Goal: Task Accomplishment & Management: Use online tool/utility

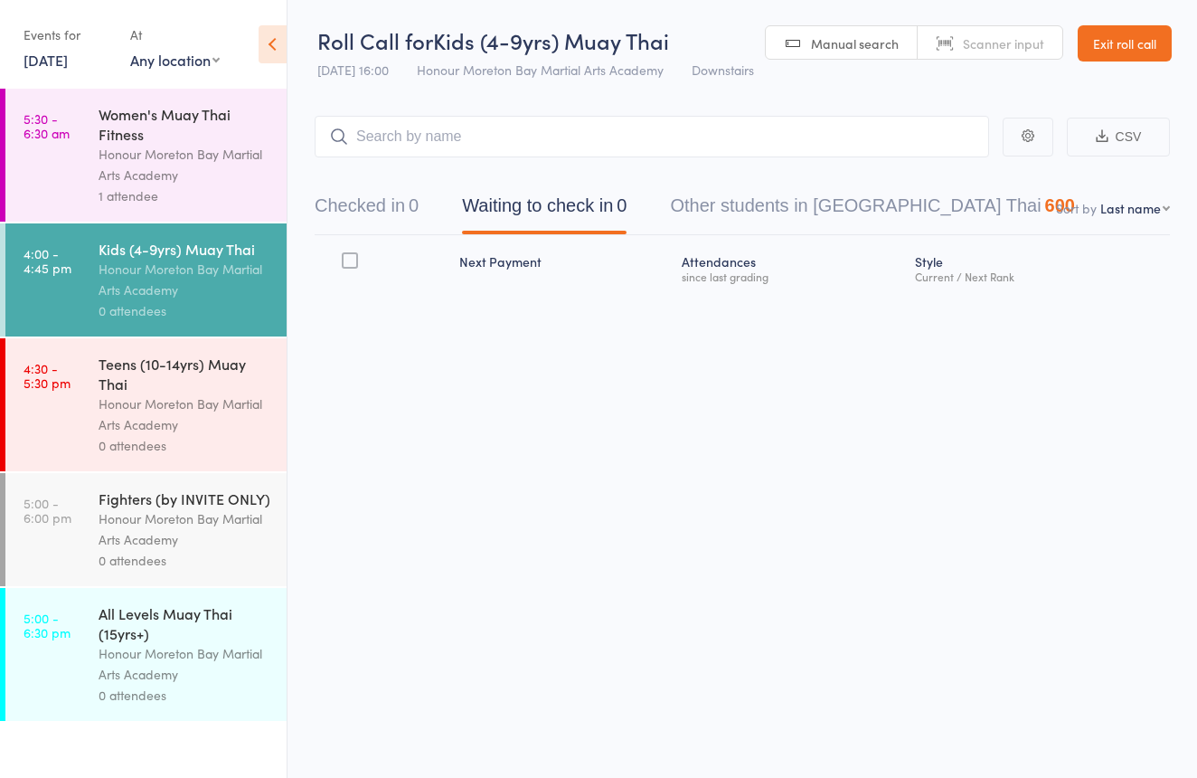
click at [190, 170] on div "Honour Moreton Bay Martial Arts Academy" at bounding box center [185, 165] width 173 height 42
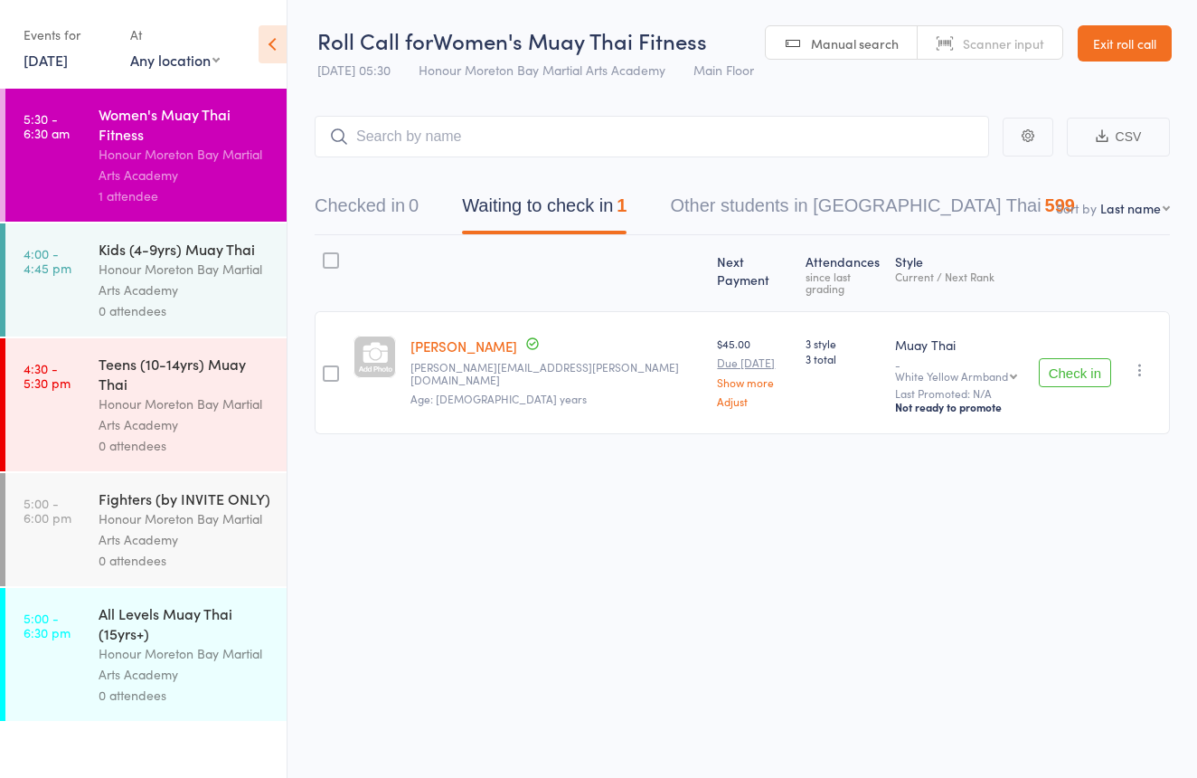
click at [1057, 360] on button "Check in" at bounding box center [1075, 372] width 72 height 29
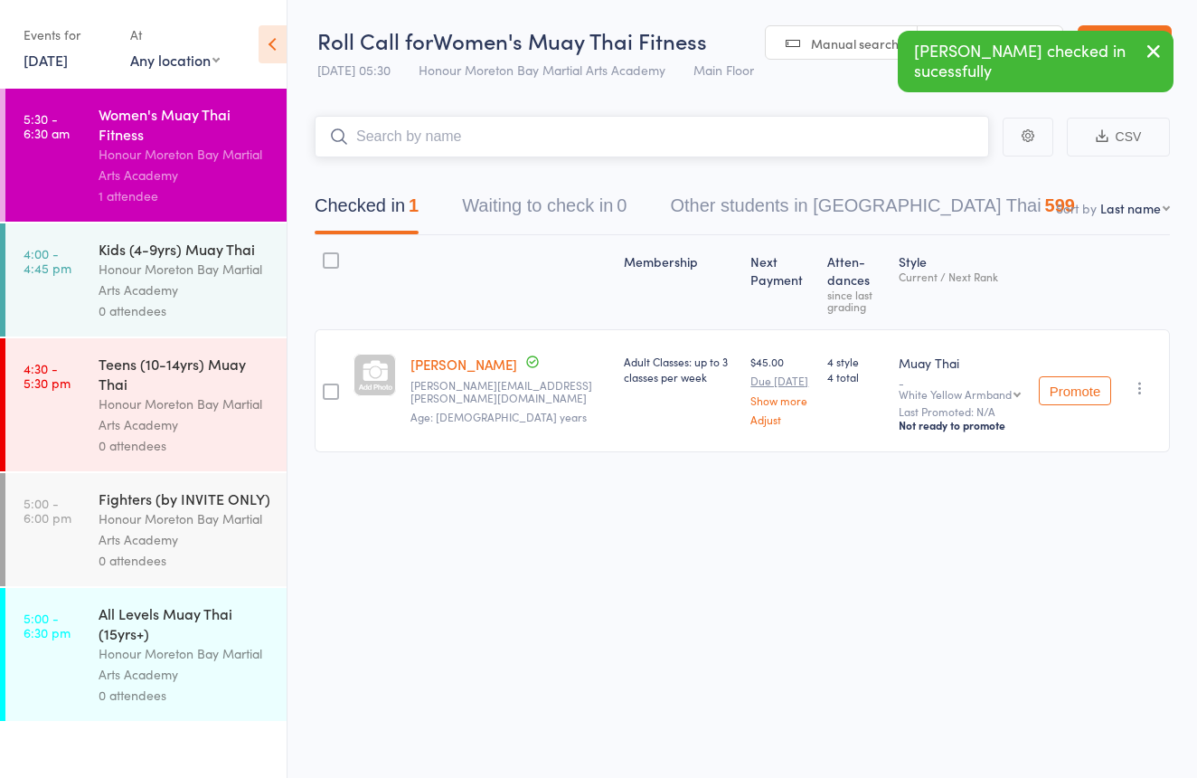
click at [440, 144] on input "search" at bounding box center [652, 137] width 675 height 42
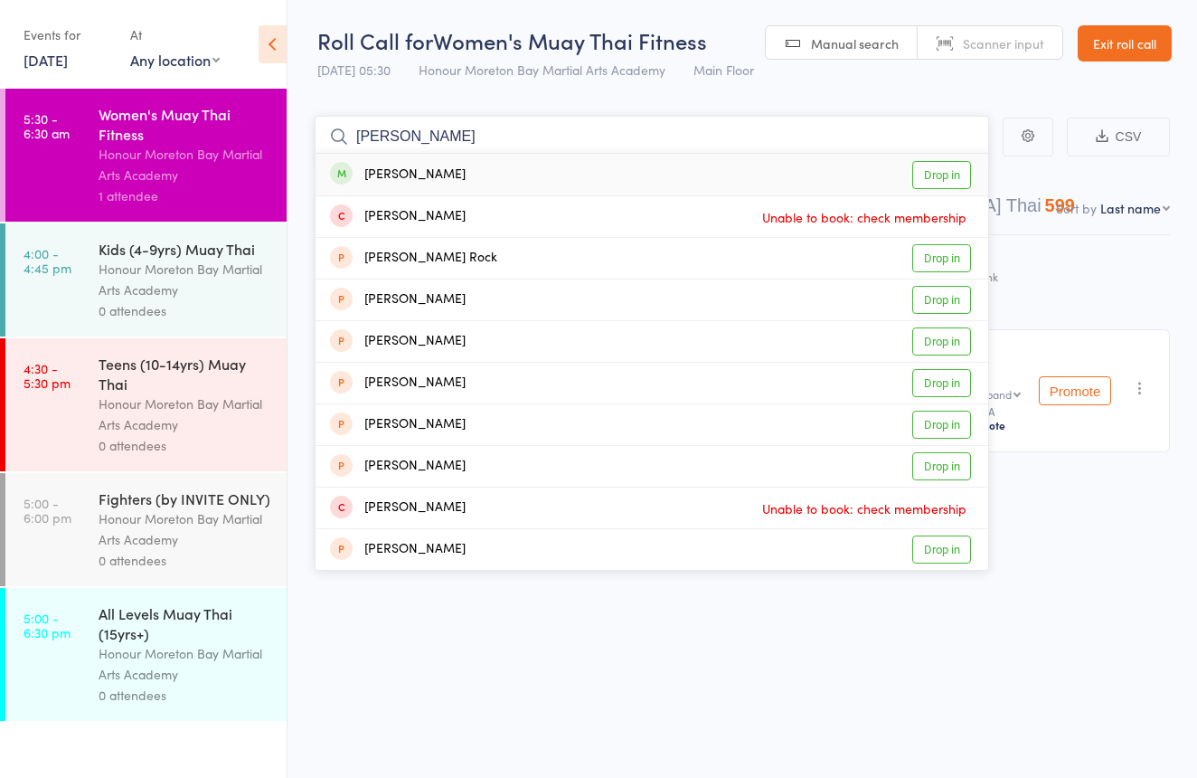
type input "Catherine"
drag, startPoint x: 440, startPoint y: 144, endPoint x: 481, endPoint y: 169, distance: 47.9
click at [481, 169] on div "Catherine Ball Drop in" at bounding box center [652, 175] width 673 height 42
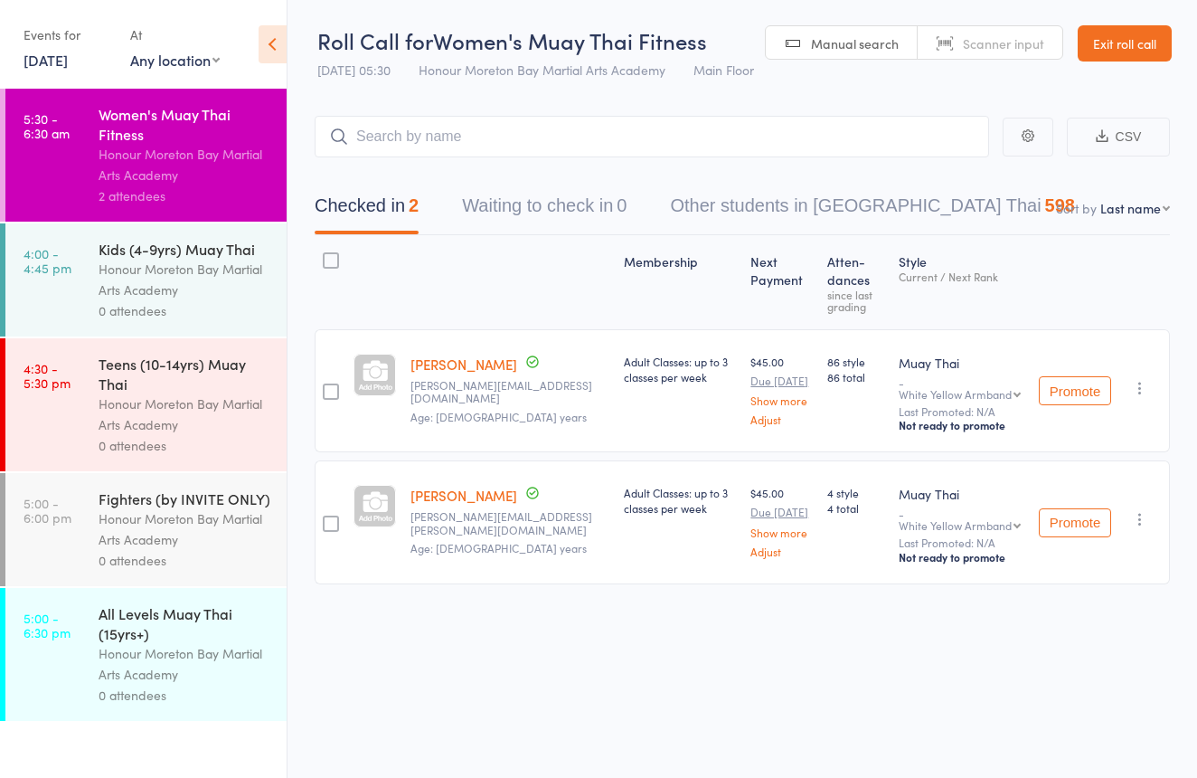
click at [1115, 47] on link "Exit roll call" at bounding box center [1125, 43] width 94 height 36
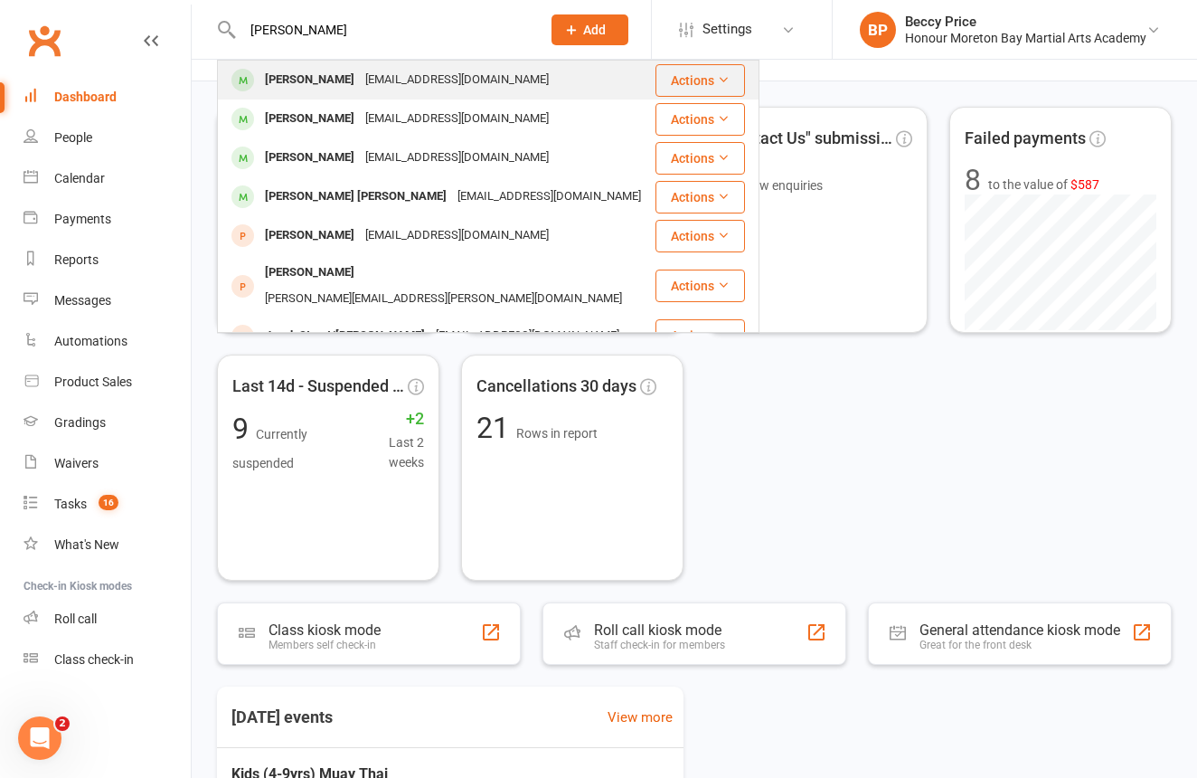
scroll to position [43, 0]
type input "[PERSON_NAME]"
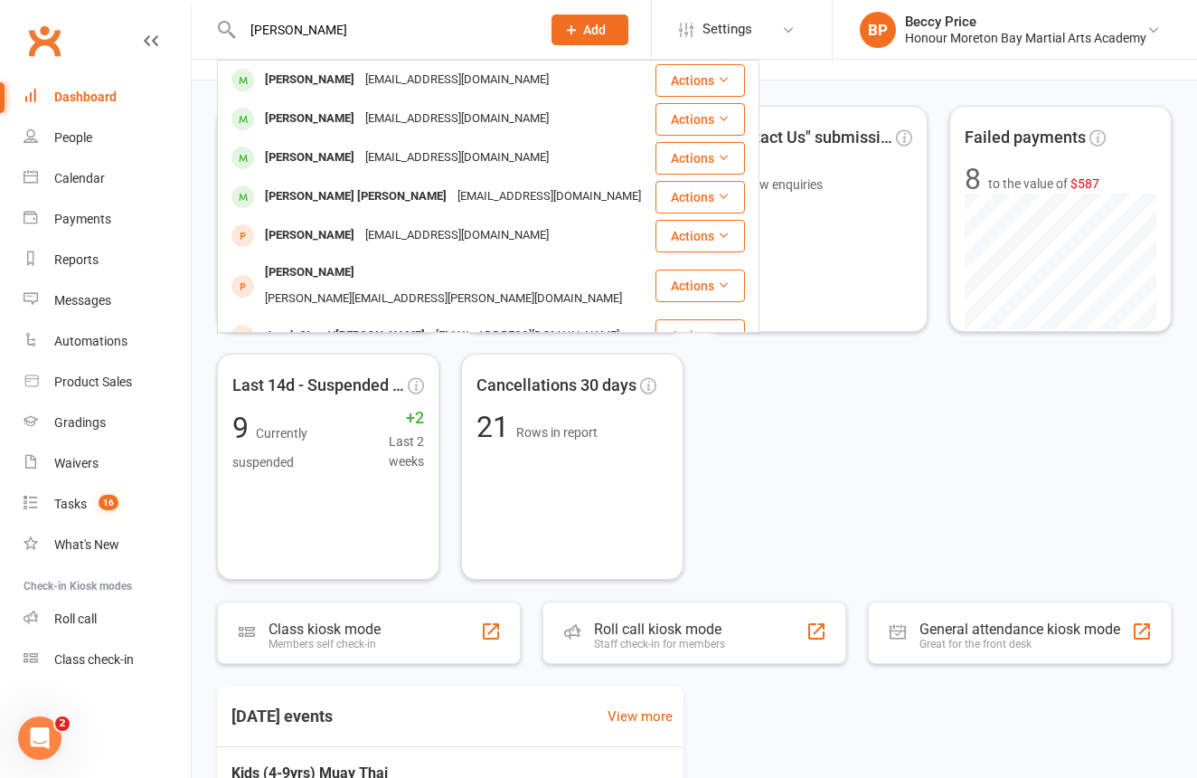
click at [449, 75] on div "[EMAIL_ADDRESS][DOMAIN_NAME]" at bounding box center [457, 80] width 194 height 26
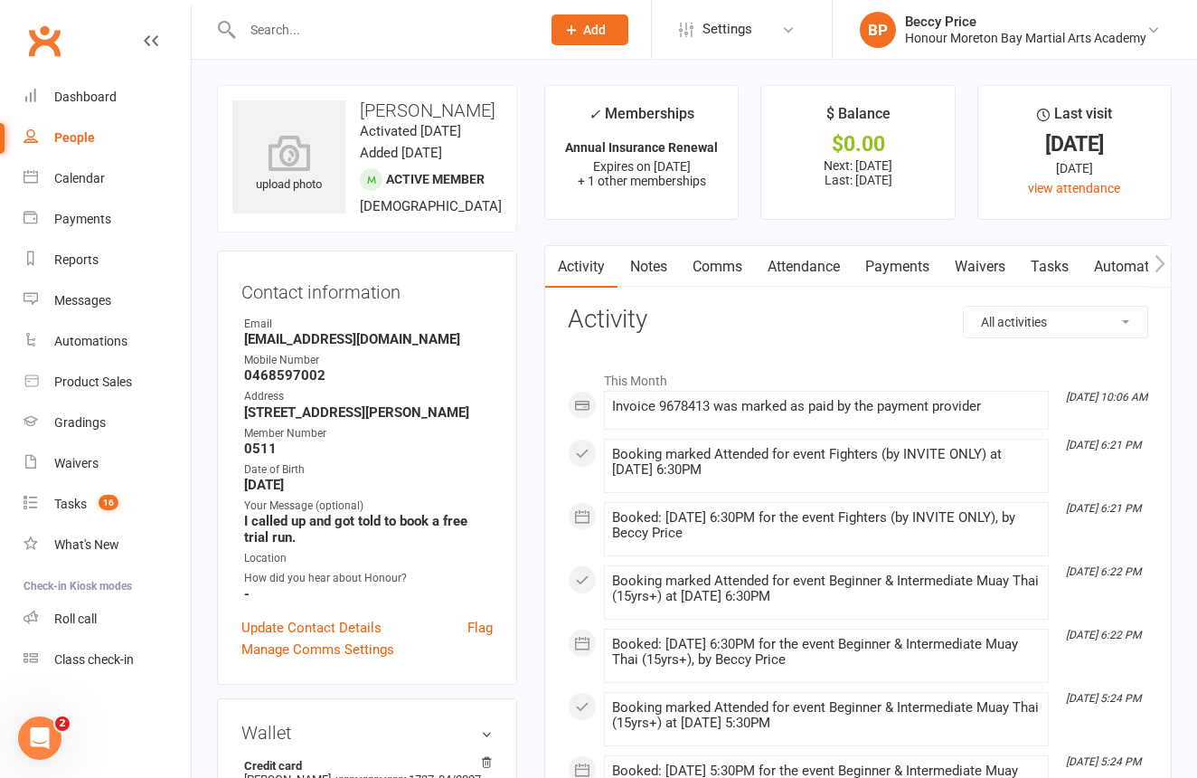
click at [370, 23] on input "text" at bounding box center [382, 29] width 291 height 25
click at [73, 614] on div "Roll call" at bounding box center [75, 618] width 43 height 14
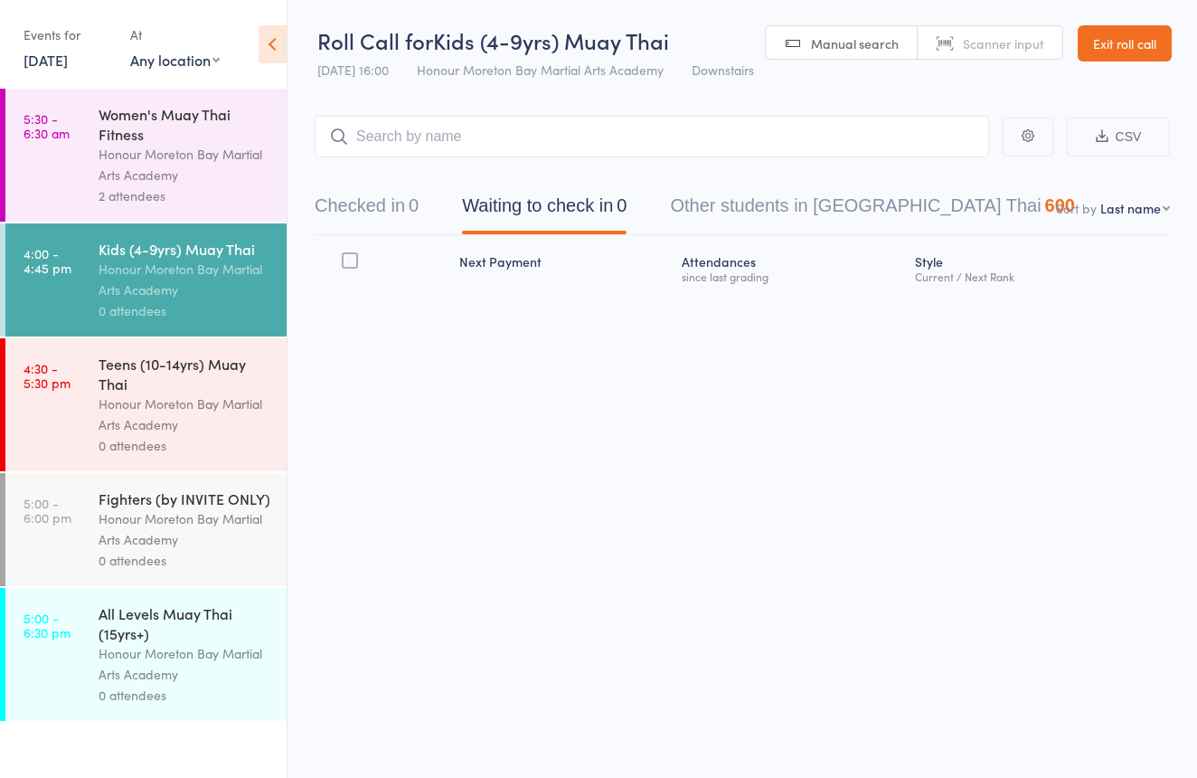
click at [225, 410] on div "Honour Moreton Bay Martial Arts Academy" at bounding box center [185, 414] width 173 height 42
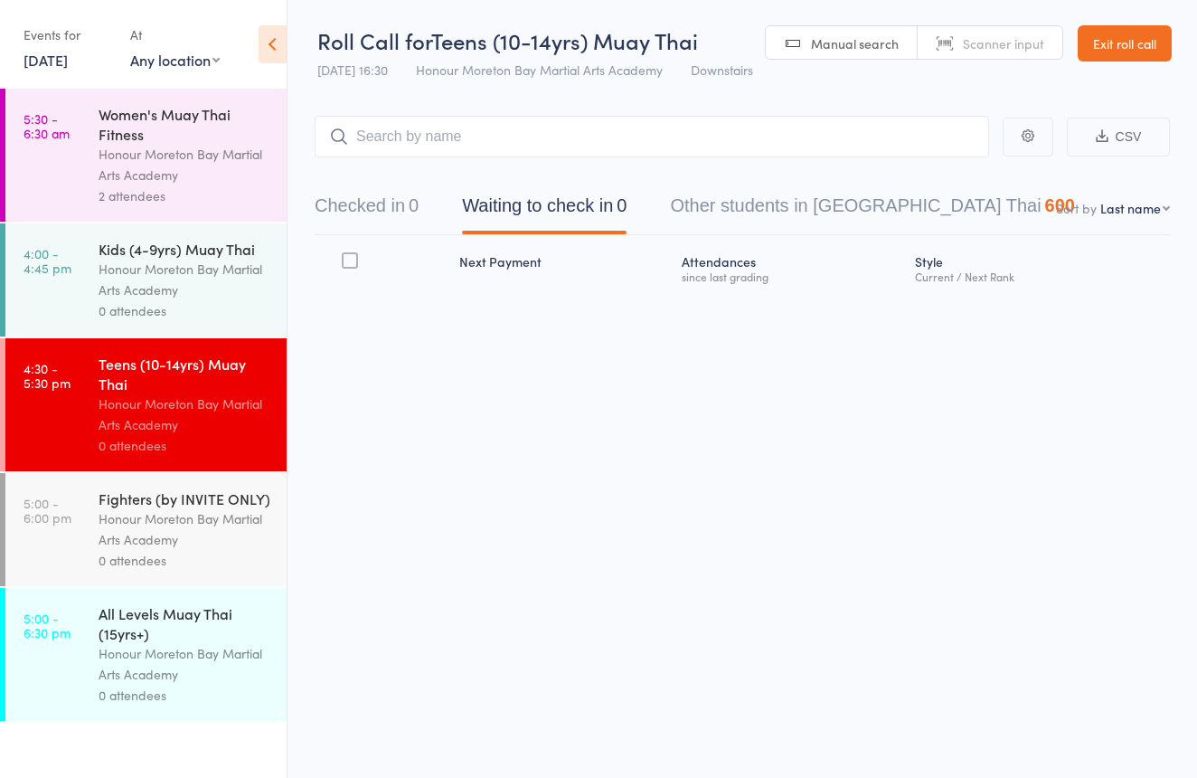
click at [88, 315] on link "4:00 - 4:45 pm Kids (4-9yrs) Muay Thai Honour Moreton Bay Martial Arts Academy …" at bounding box center [145, 279] width 281 height 113
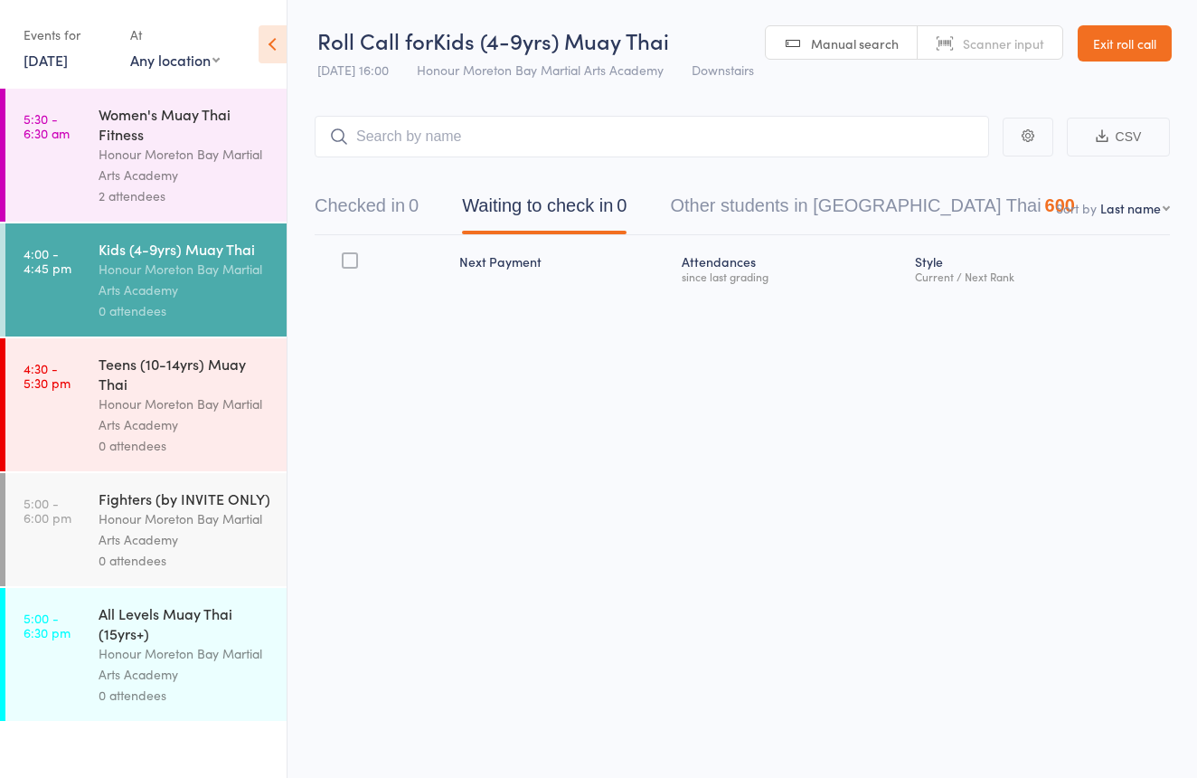
click at [955, 41] on link "Scanner input" at bounding box center [990, 43] width 145 height 34
click at [250, 628] on div "All Levels Muay Thai (15yrs+)" at bounding box center [185, 623] width 173 height 40
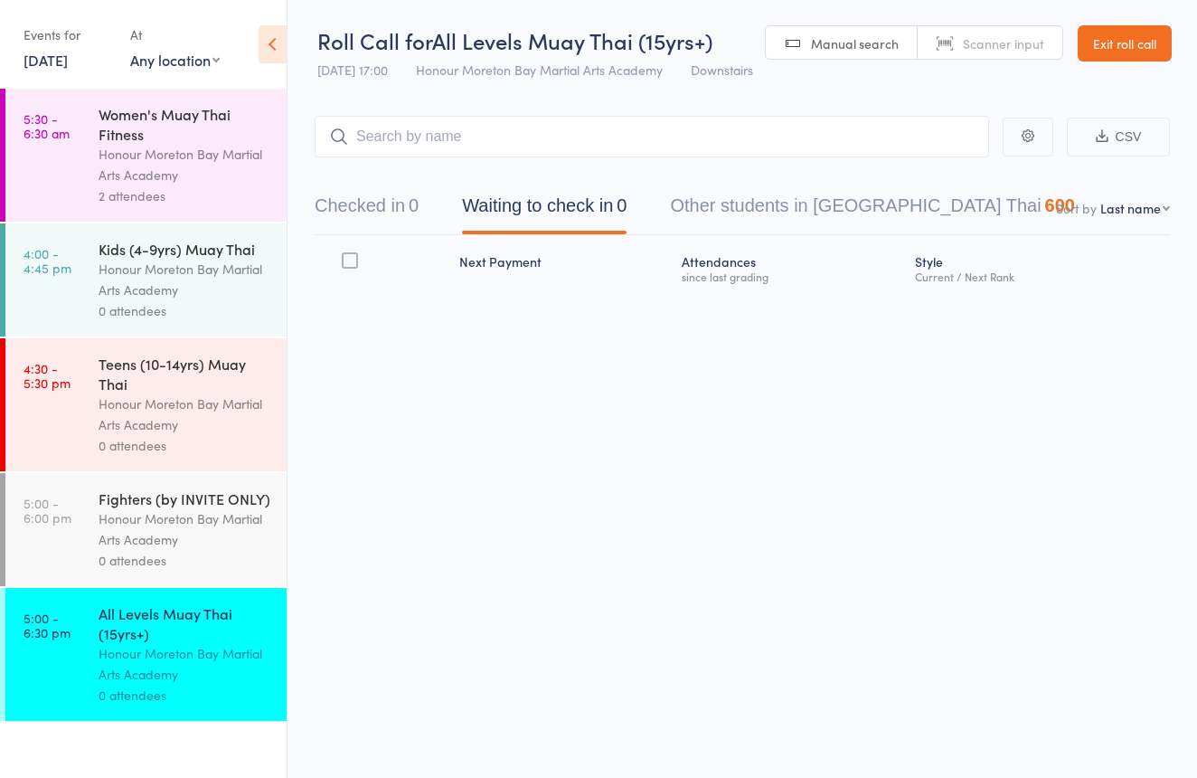
drag, startPoint x: 996, startPoint y: 48, endPoint x: 978, endPoint y: 51, distance: 17.4
click at [996, 48] on span "Scanner input" at bounding box center [1003, 43] width 81 height 18
type input "2563153"
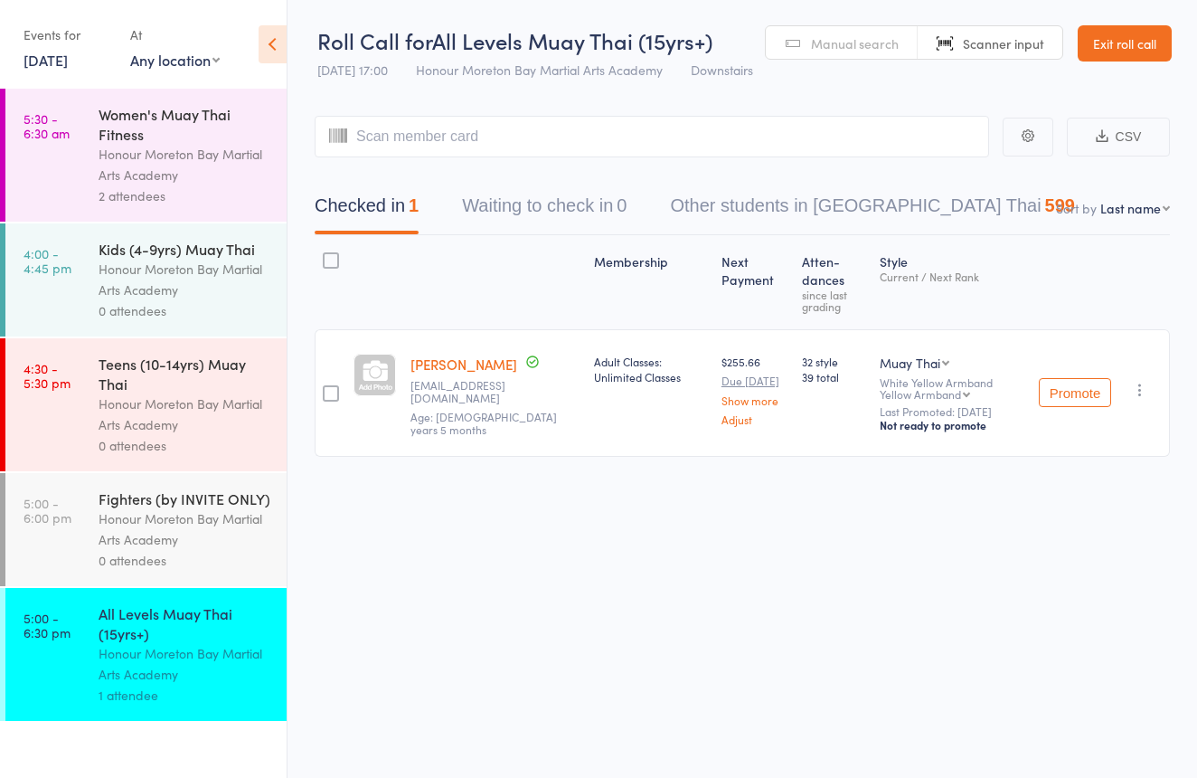
click at [264, 395] on div "Honour Moreton Bay Martial Arts Academy" at bounding box center [185, 414] width 173 height 42
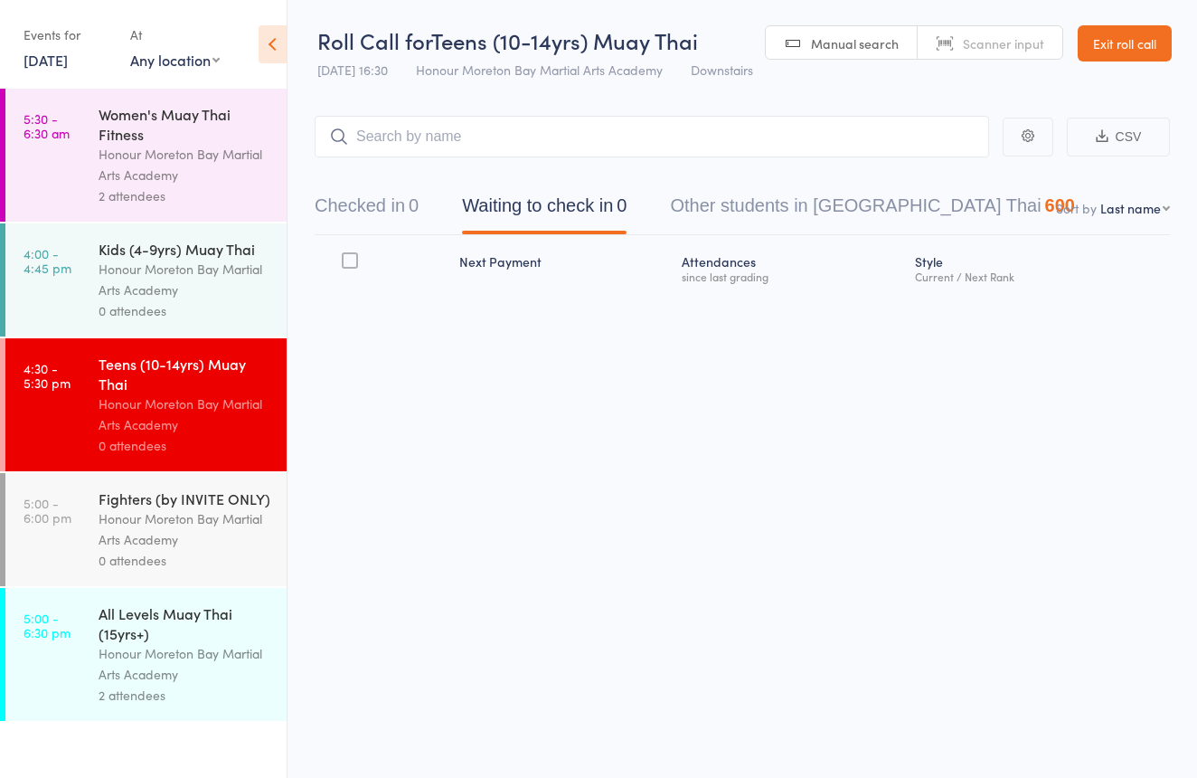
click at [978, 43] on span "Scanner input" at bounding box center [1003, 43] width 81 height 18
type input "1062"
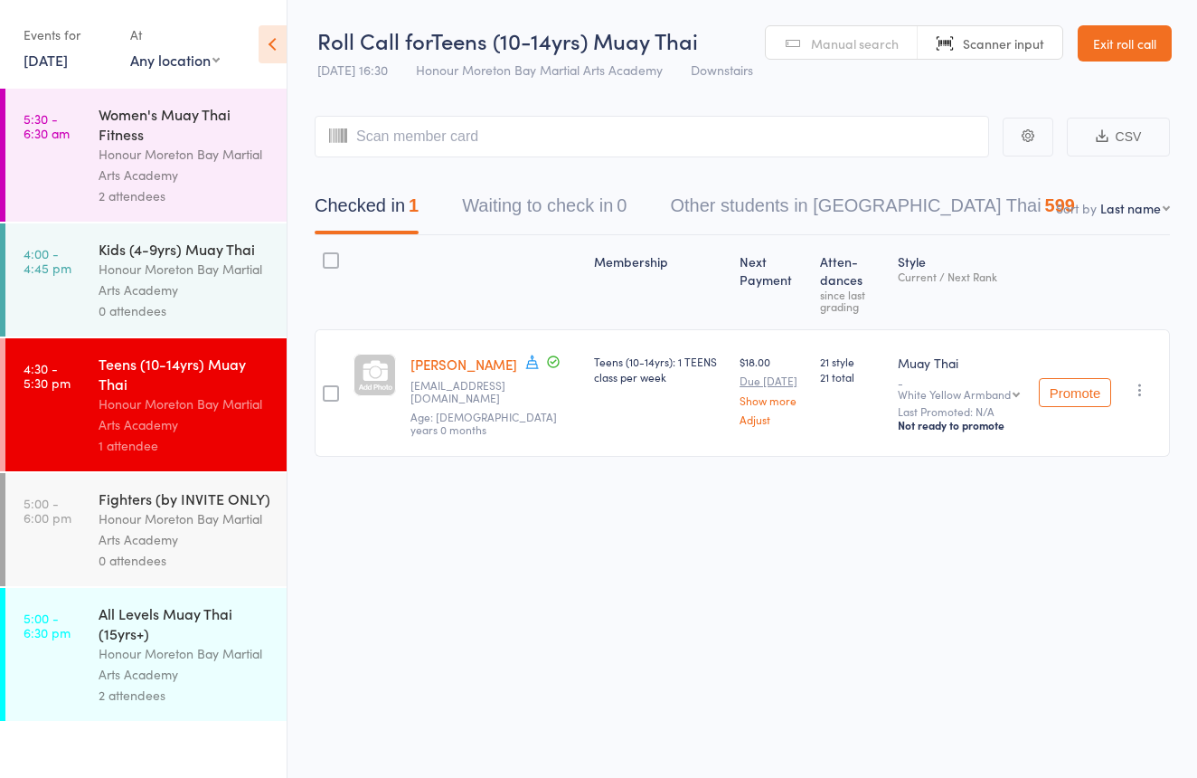
click at [252, 262] on div "Honour Moreton Bay Martial Arts Academy" at bounding box center [185, 280] width 173 height 42
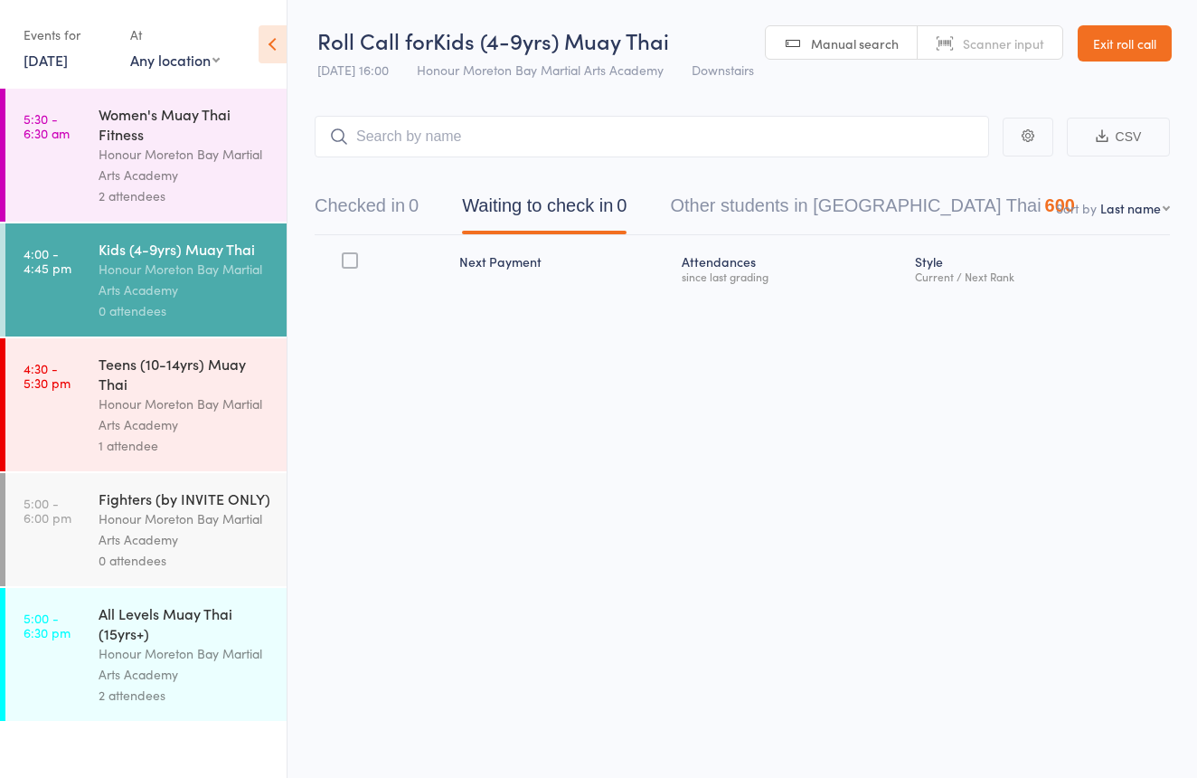
click at [997, 43] on span "Scanner input" at bounding box center [1003, 43] width 81 height 18
type input "0955"
click at [157, 367] on div "Teens (10-14yrs) Muay Thai" at bounding box center [185, 374] width 173 height 40
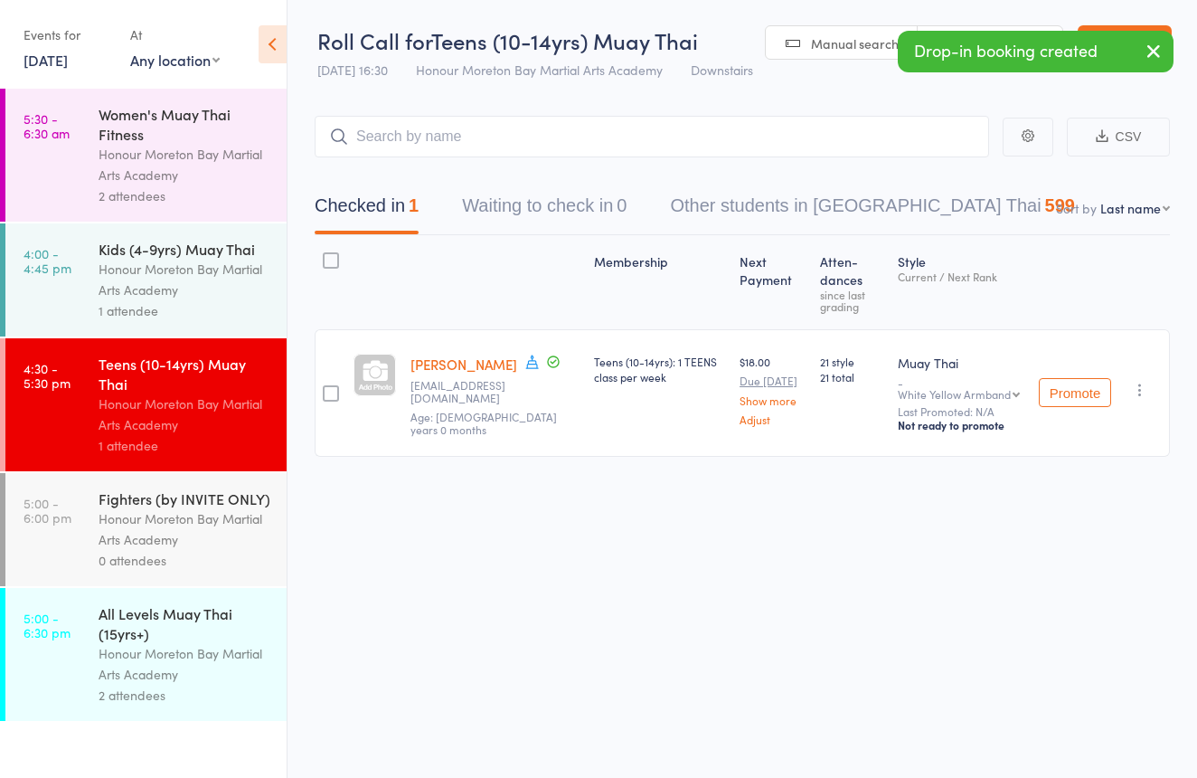
click at [1025, 29] on link "Scanner input" at bounding box center [990, 43] width 145 height 34
type input "0978"
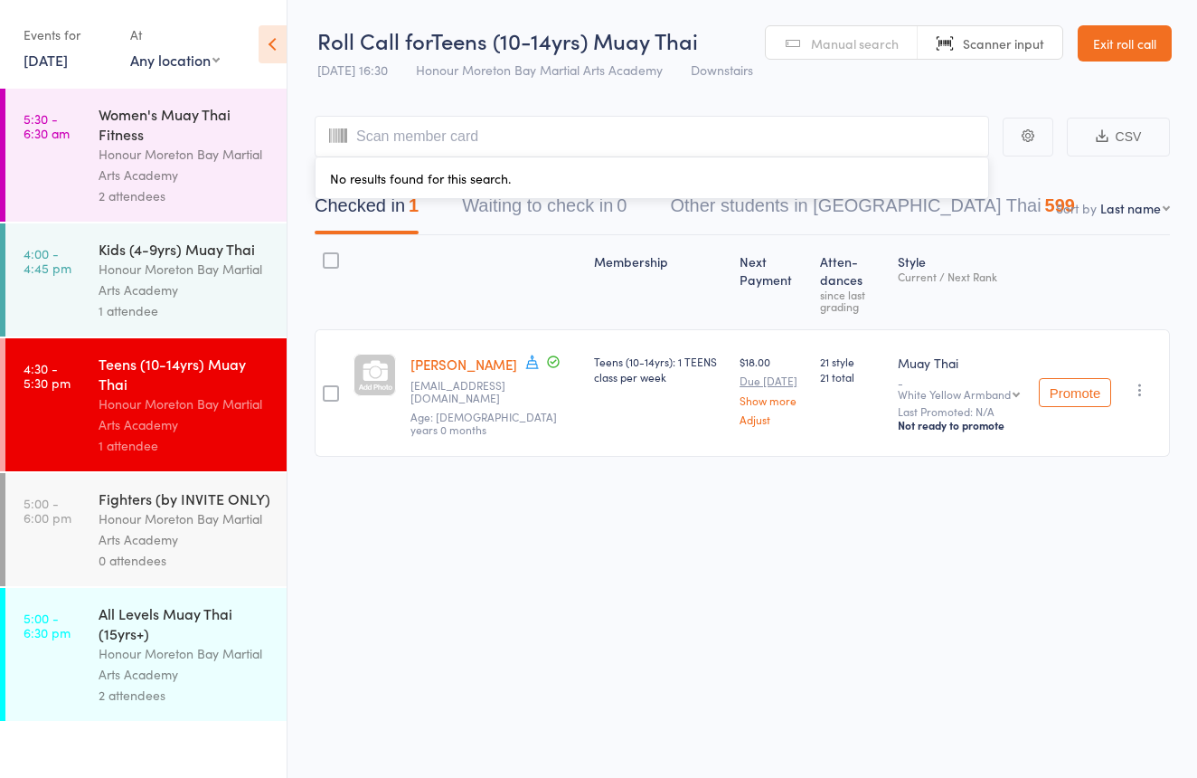
click at [881, 46] on span "Manual search" at bounding box center [855, 43] width 88 height 18
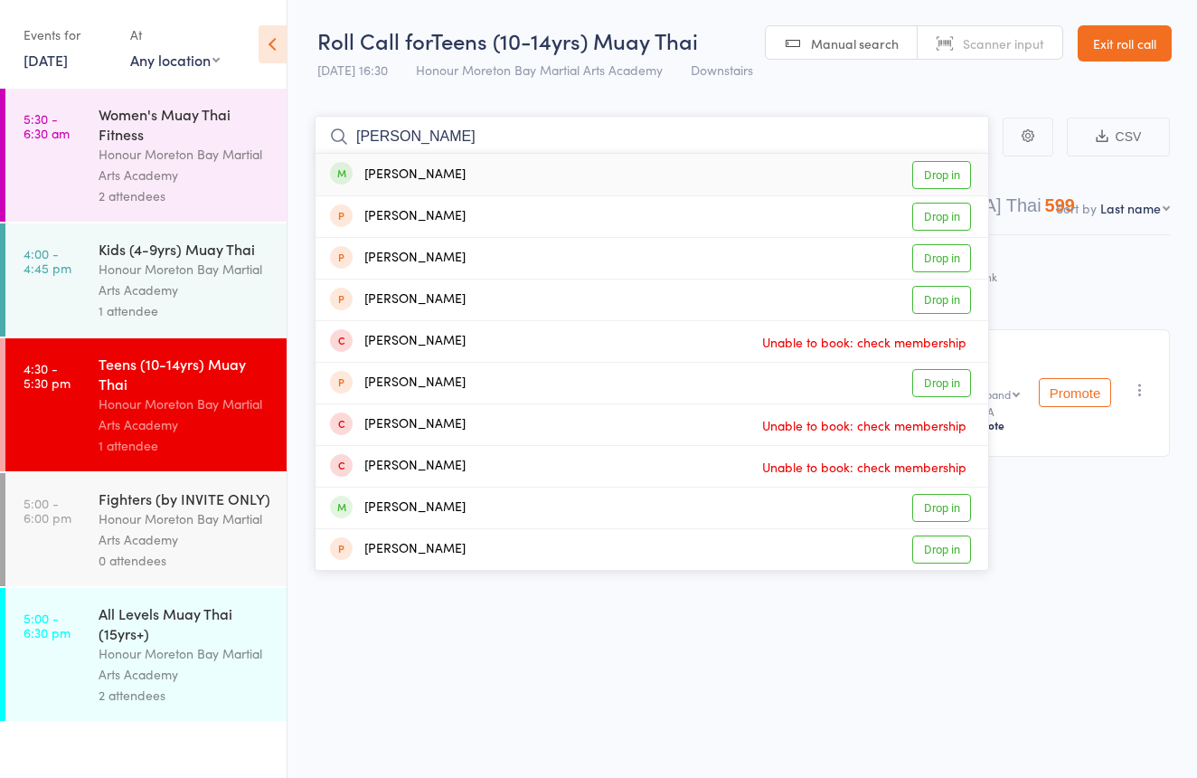
type input "aurelia"
click at [466, 178] on div "Aurelia Smith Drop in" at bounding box center [652, 175] width 673 height 42
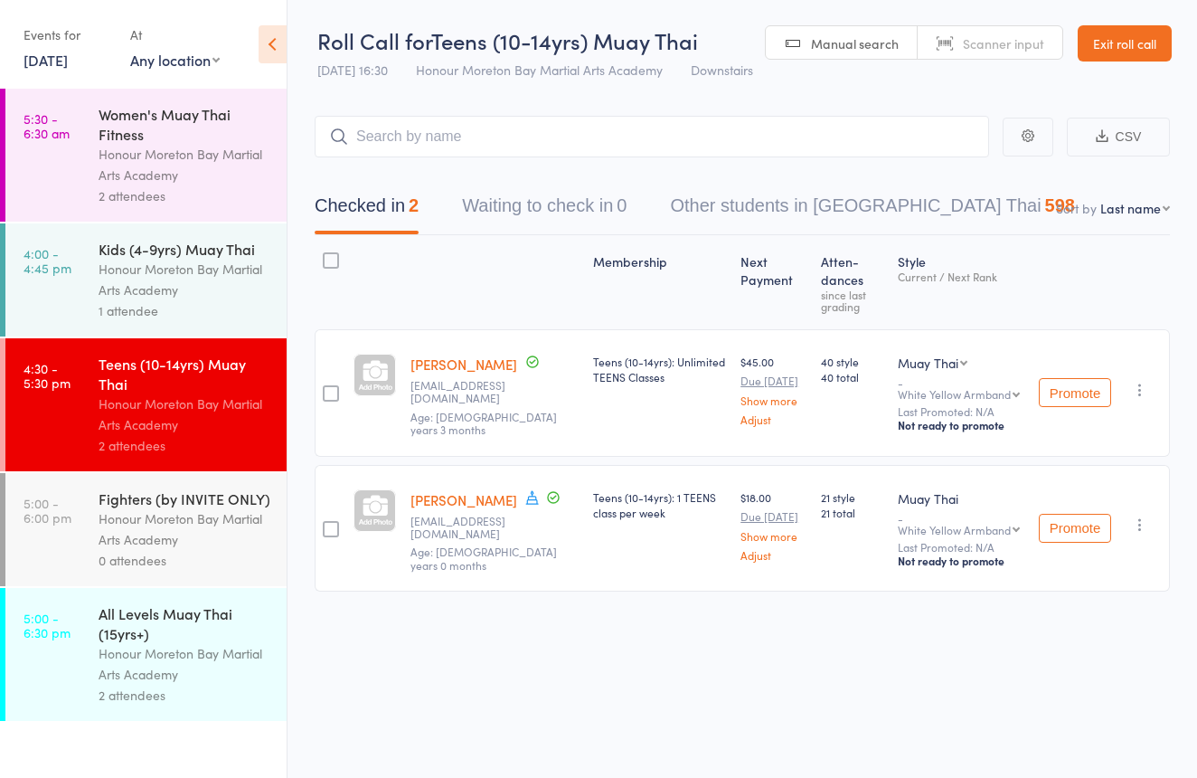
click at [1024, 34] on span "Scanner input" at bounding box center [1003, 43] width 81 height 18
type input "0980"
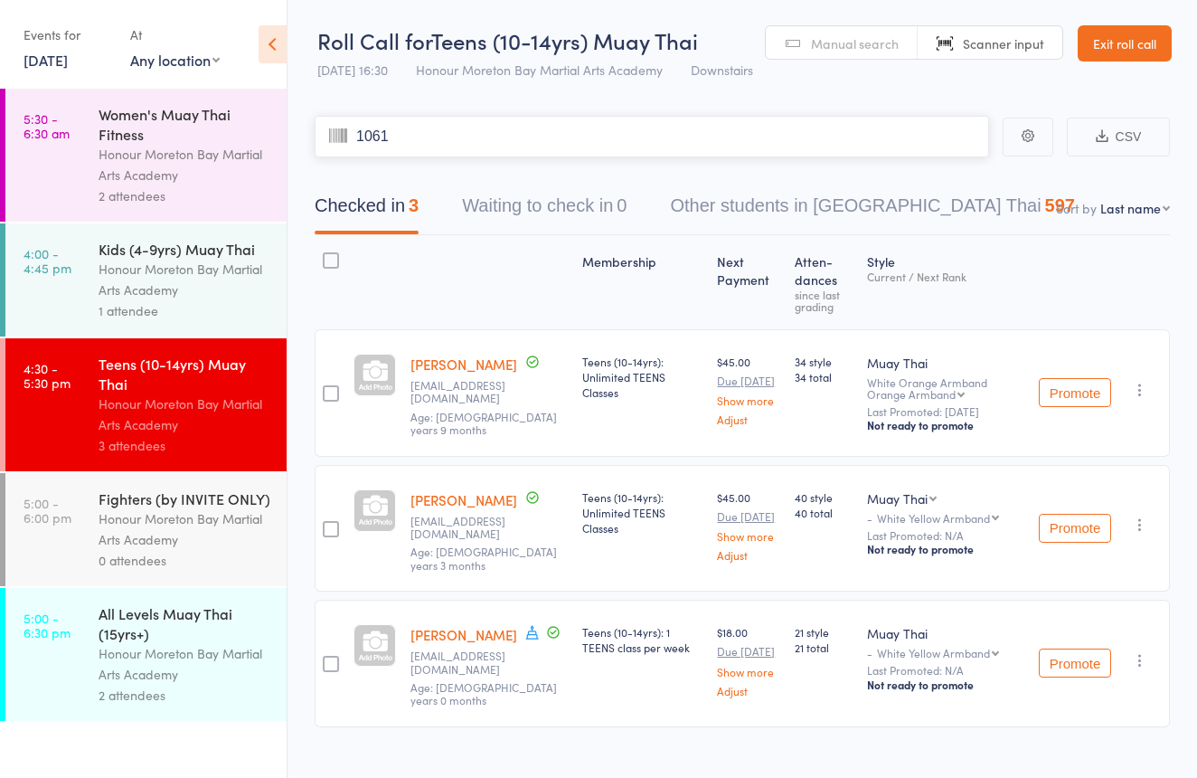
type input "1061"
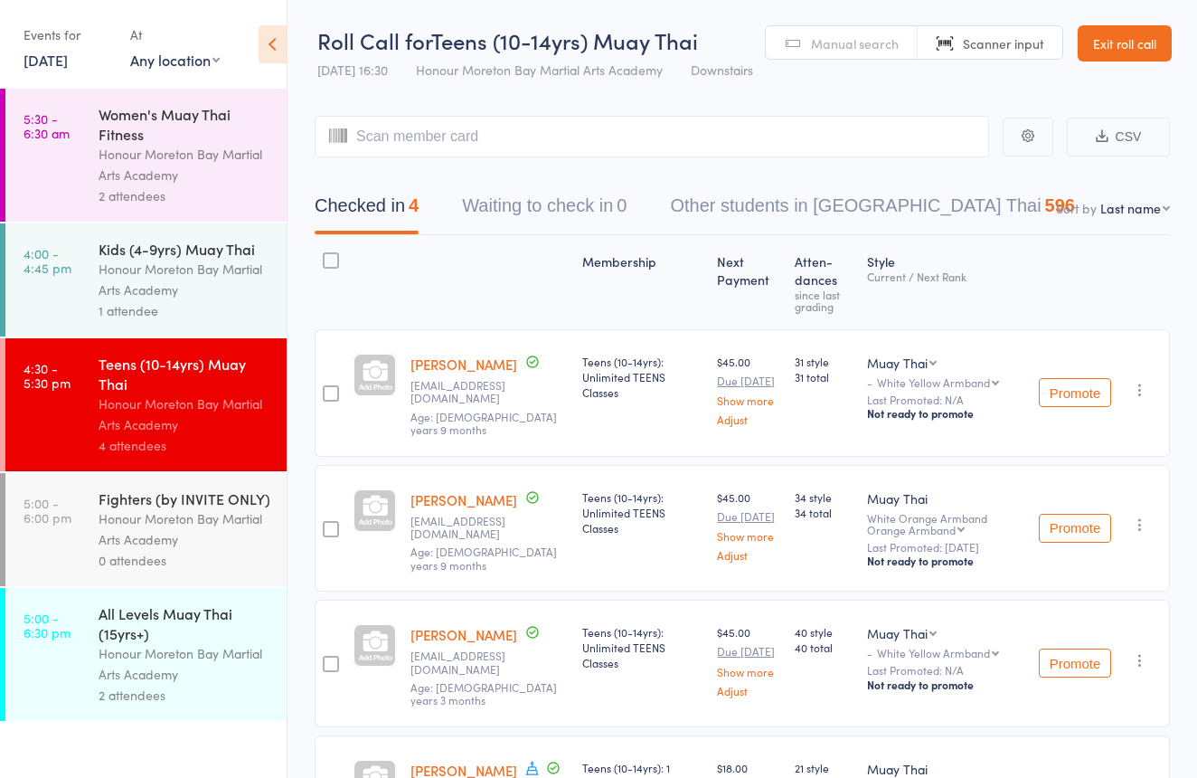
click at [224, 553] on div "0 attendees" at bounding box center [185, 560] width 173 height 21
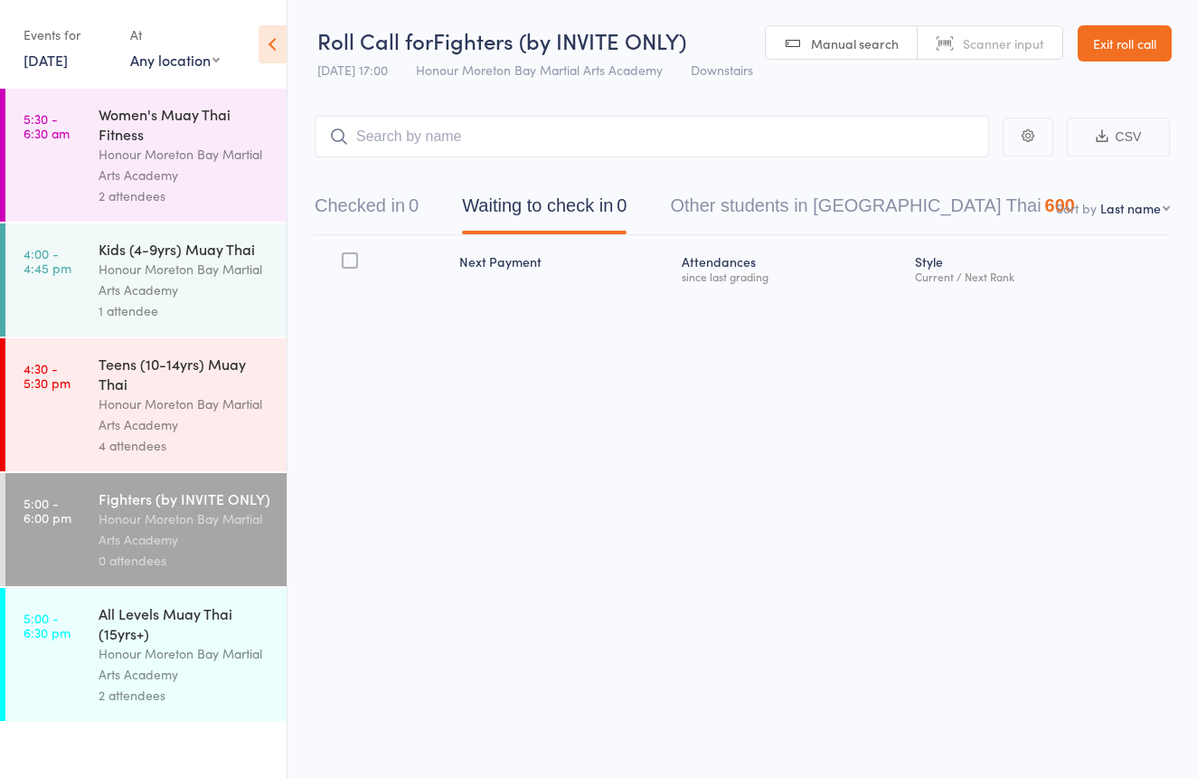
click at [191, 664] on div "Honour Moreton Bay Martial Arts Academy" at bounding box center [185, 664] width 173 height 42
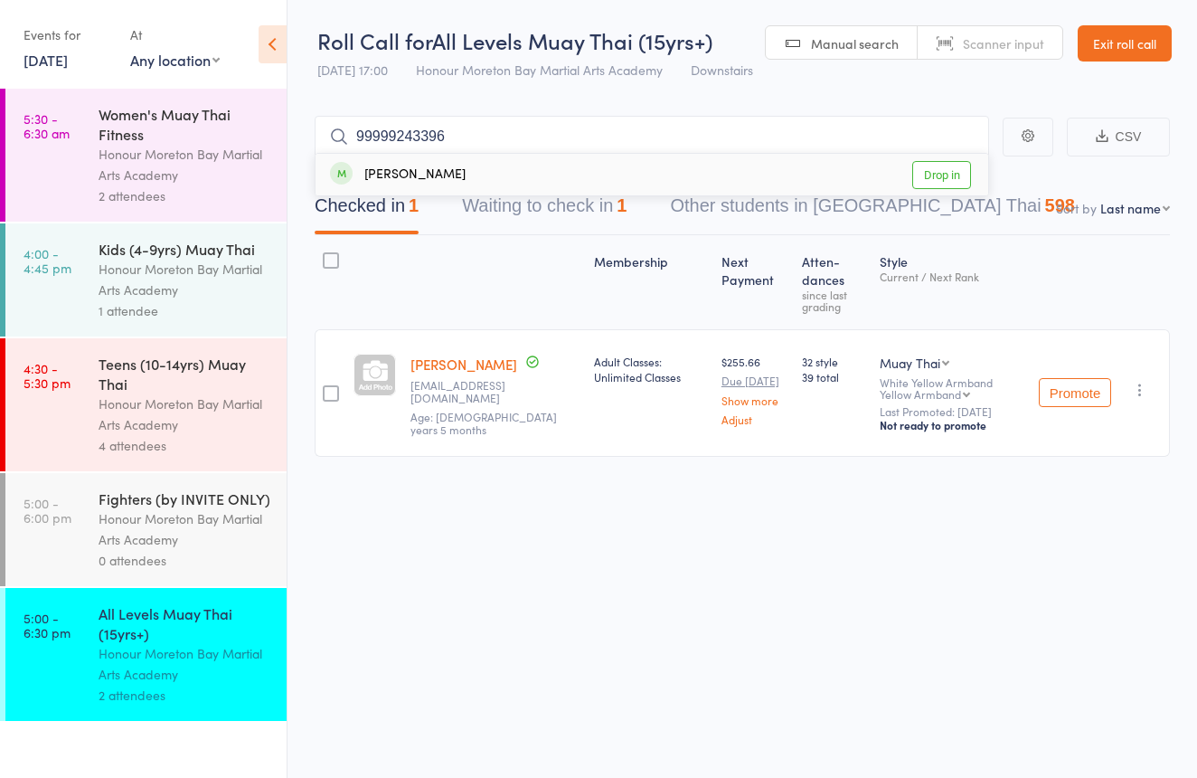
type input "999992433963"
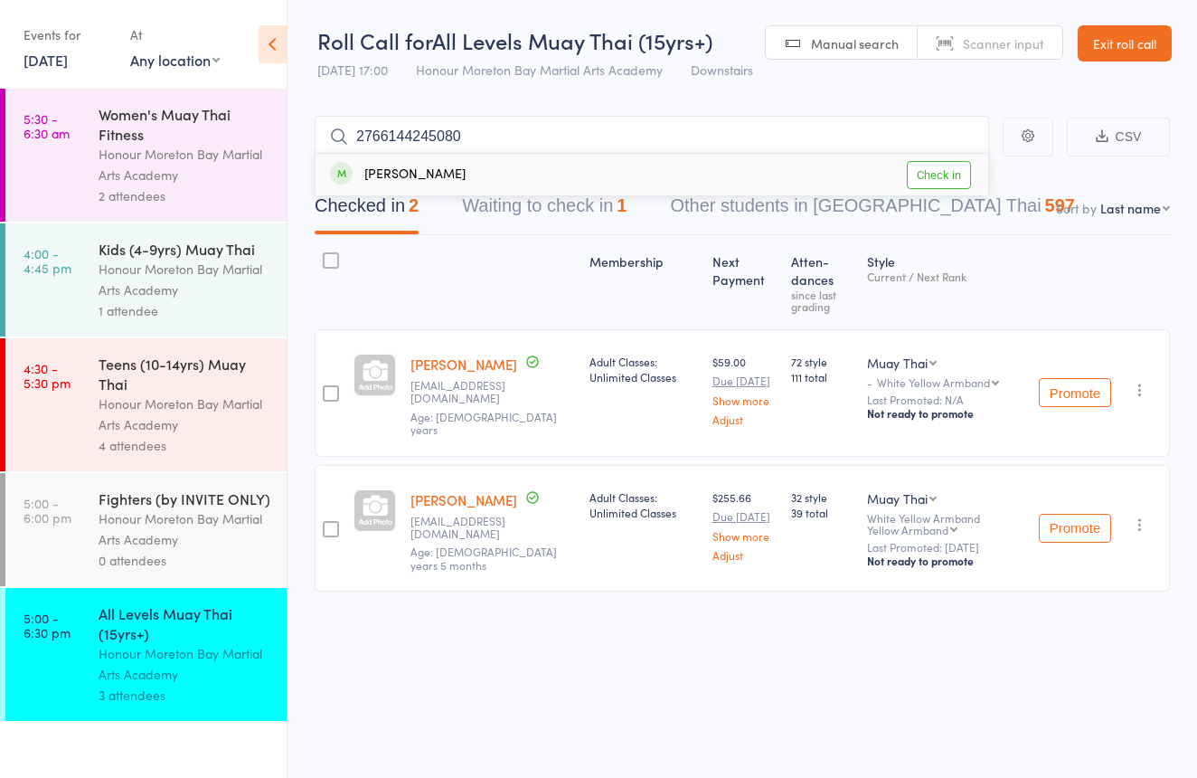
type input "27661442450802"
